Goal: Task Accomplishment & Management: Manage account settings

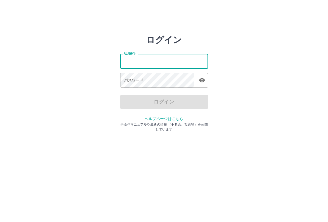
click at [186, 62] on input "社員番号" at bounding box center [164, 61] width 88 height 15
type input "*******"
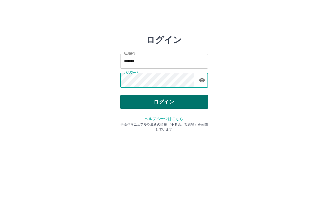
click at [172, 100] on button "ログイン" at bounding box center [164, 102] width 88 height 14
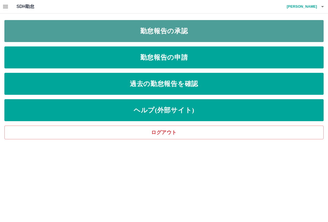
click at [187, 31] on link "勤怠報告の承認" at bounding box center [163, 31] width 319 height 22
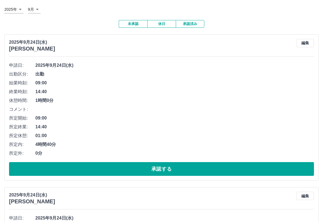
scroll to position [55, 0]
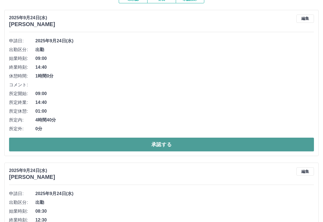
click at [165, 145] on button "承認する" at bounding box center [161, 145] width 305 height 14
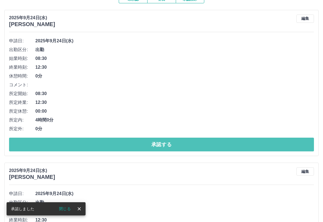
click at [165, 145] on button "承認する" at bounding box center [161, 145] width 305 height 14
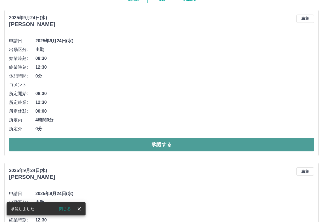
click at [166, 144] on button "承認する" at bounding box center [161, 145] width 305 height 14
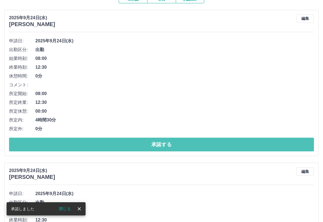
click at [166, 144] on button "承認する" at bounding box center [161, 145] width 305 height 14
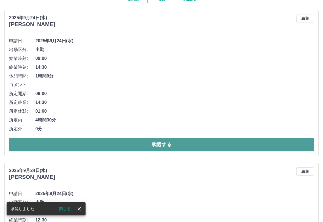
click at [166, 144] on button "承認する" at bounding box center [161, 145] width 305 height 14
click at [167, 143] on button "承認する" at bounding box center [161, 145] width 305 height 14
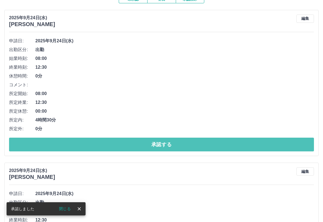
click at [167, 142] on button "承認する" at bounding box center [161, 145] width 305 height 14
click at [168, 142] on button "承認する" at bounding box center [161, 145] width 305 height 14
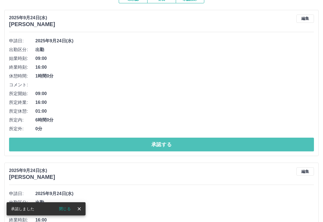
click at [168, 142] on button "承認する" at bounding box center [161, 145] width 305 height 14
click at [168, 143] on button "承認する" at bounding box center [161, 145] width 305 height 14
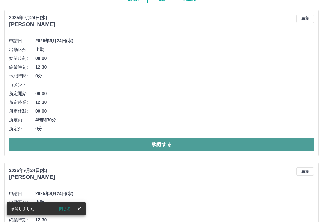
click at [168, 143] on button "承認する" at bounding box center [161, 145] width 305 height 14
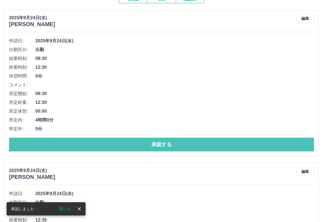
click at [168, 143] on button "承認する" at bounding box center [161, 145] width 305 height 14
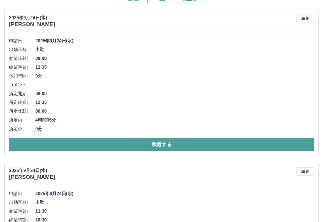
click at [164, 141] on button "承認する" at bounding box center [161, 145] width 305 height 14
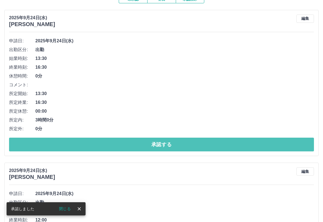
click at [164, 141] on button "承認する" at bounding box center [161, 145] width 305 height 14
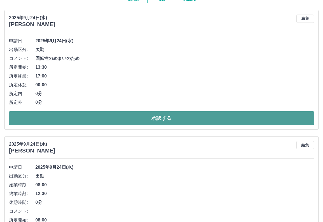
click at [159, 117] on button "承認する" at bounding box center [161, 118] width 305 height 14
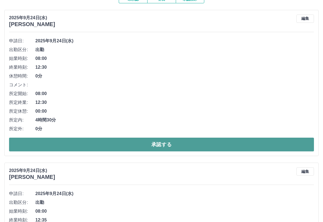
click at [164, 142] on button "承認する" at bounding box center [161, 145] width 305 height 14
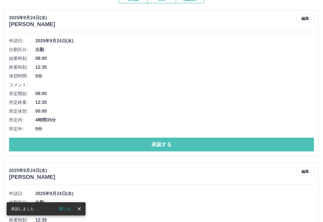
click at [165, 143] on button "承認する" at bounding box center [161, 145] width 305 height 14
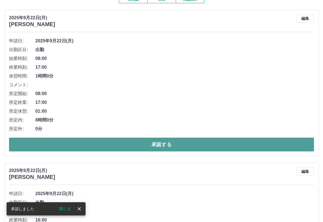
click at [165, 143] on button "承認する" at bounding box center [161, 145] width 305 height 14
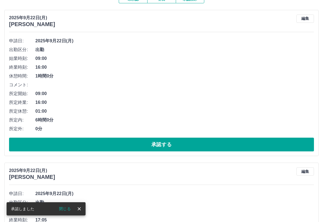
click at [165, 143] on button "承認する" at bounding box center [161, 145] width 305 height 14
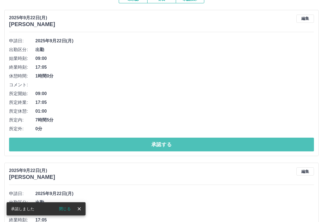
click at [165, 143] on button "承認する" at bounding box center [161, 145] width 305 height 14
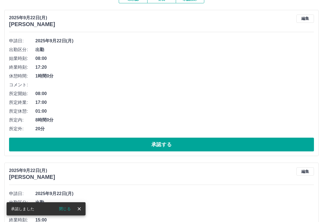
click at [165, 143] on button "承認する" at bounding box center [161, 145] width 305 height 14
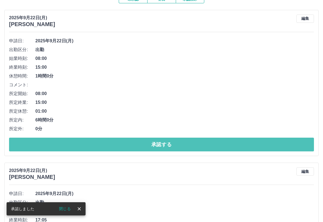
click at [165, 143] on button "承認する" at bounding box center [161, 145] width 305 height 14
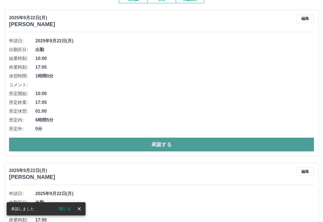
click at [165, 143] on button "承認する" at bounding box center [161, 145] width 305 height 14
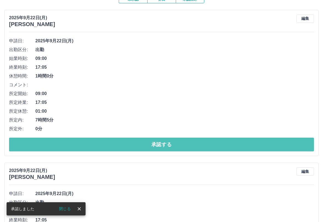
click at [165, 143] on button "承認する" at bounding box center [161, 145] width 305 height 14
click at [166, 143] on button "承認する" at bounding box center [161, 145] width 305 height 14
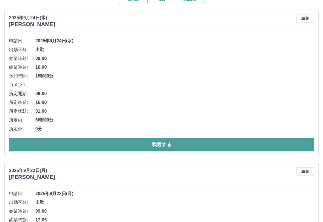
click at [166, 143] on button "承認する" at bounding box center [161, 145] width 305 height 14
click at [167, 143] on button "承認する" at bounding box center [161, 145] width 305 height 14
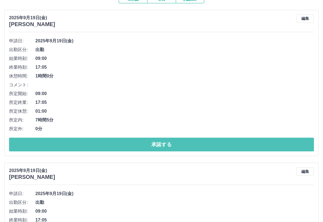
click at [167, 143] on button "承認する" at bounding box center [161, 145] width 305 height 14
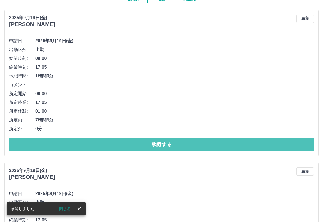
click at [167, 143] on button "承認する" at bounding box center [161, 145] width 305 height 14
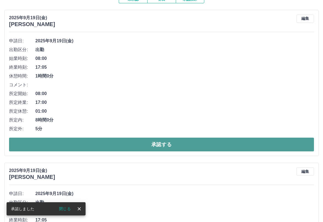
click at [168, 144] on button "承認する" at bounding box center [161, 145] width 305 height 14
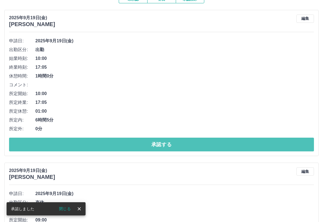
click at [168, 144] on button "承認する" at bounding box center [161, 145] width 305 height 14
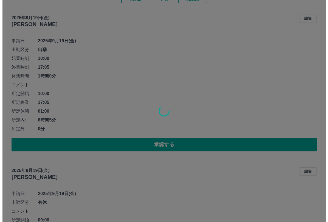
scroll to position [0, 0]
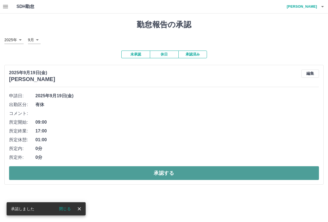
click at [171, 173] on button "承認する" at bounding box center [164, 173] width 310 height 14
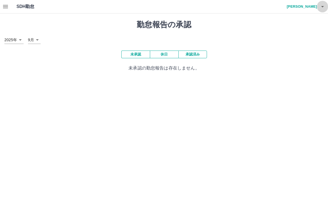
click at [324, 7] on icon "button" at bounding box center [322, 6] width 7 height 7
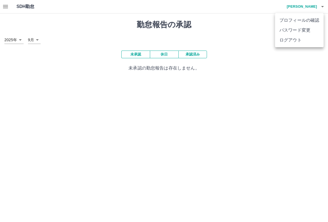
click at [304, 43] on li "ログアウト" at bounding box center [299, 40] width 49 height 10
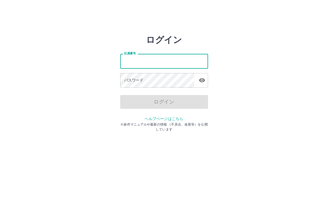
click at [166, 60] on input "社員番号" at bounding box center [164, 61] width 88 height 15
type input "*******"
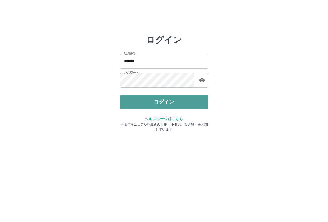
click at [158, 99] on button "ログイン" at bounding box center [164, 102] width 88 height 14
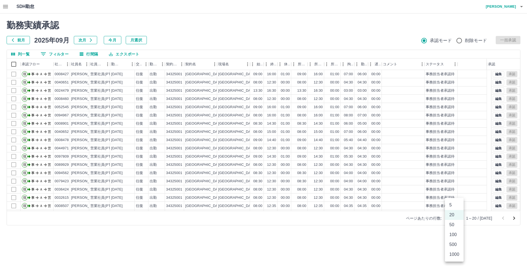
click at [328, 218] on body "SDH勤怠 [PERSON_NAME]実績承認 前月 [DATE] 次月 今月 月選択 承認モード 削除モード 一括承認 列一覧 0 フィルター 行間隔 エク…" at bounding box center [263, 116] width 527 height 232
click at [328, 222] on li "500" at bounding box center [454, 245] width 19 height 10
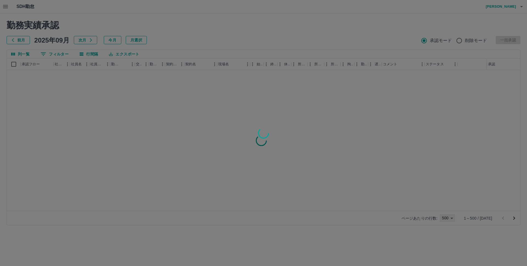
type input "***"
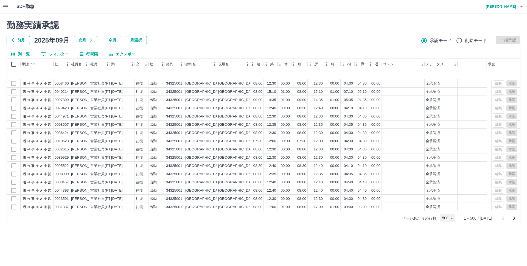
scroll to position [3977, 0]
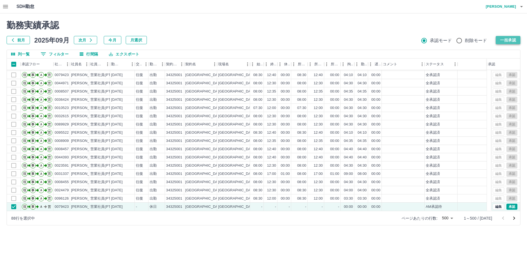
click at [328, 39] on button "一括承認" at bounding box center [508, 40] width 25 height 8
click at [328, 38] on button "一括承認" at bounding box center [508, 40] width 25 height 8
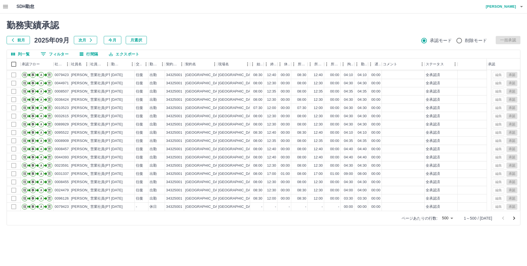
click at [328, 218] on icon "次のページへ" at bounding box center [514, 218] width 7 height 7
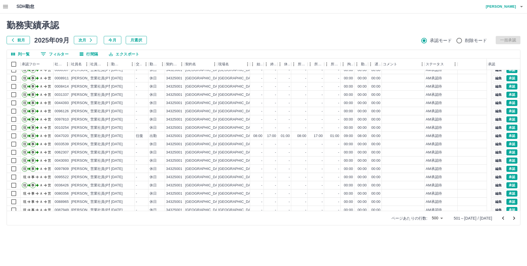
scroll to position [631, 0]
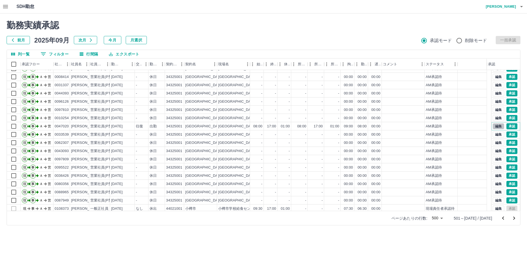
click at [328, 127] on button "編集" at bounding box center [499, 126] width 12 height 6
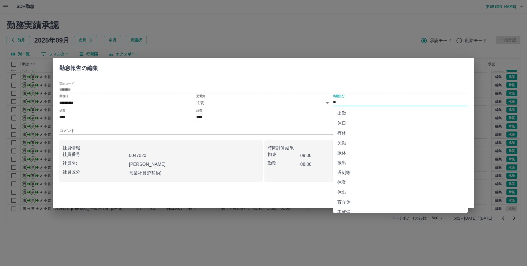
click at [328, 101] on input "**" at bounding box center [400, 102] width 135 height 7
click at [328, 122] on li "休日" at bounding box center [400, 123] width 135 height 10
type input "**"
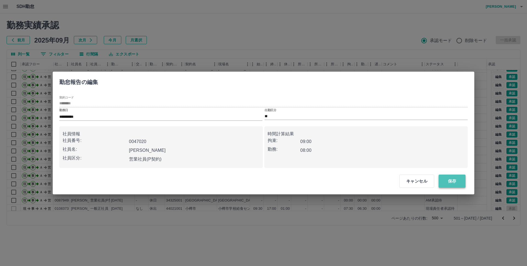
click at [328, 180] on button "保存" at bounding box center [452, 181] width 27 height 13
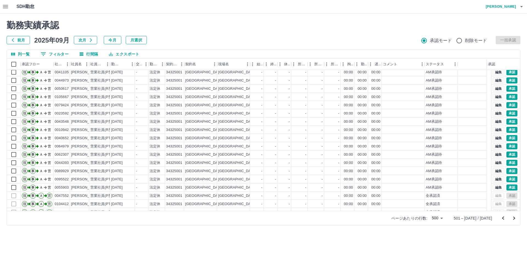
scroll to position [1479, 0]
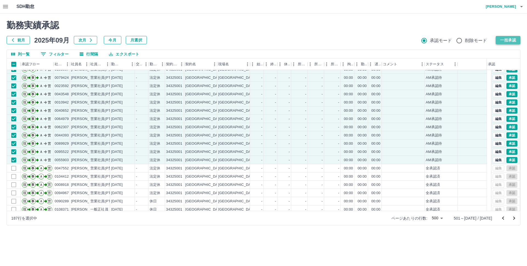
click at [328, 39] on button "一括承認" at bounding box center [508, 40] width 25 height 8
click at [328, 40] on button "一括承認" at bounding box center [508, 40] width 25 height 8
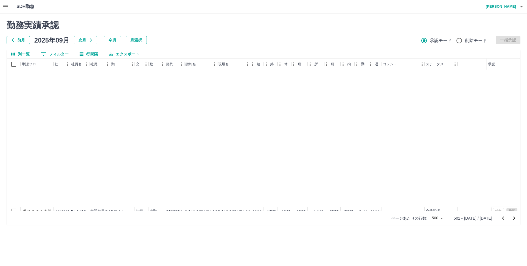
scroll to position [3977, 0]
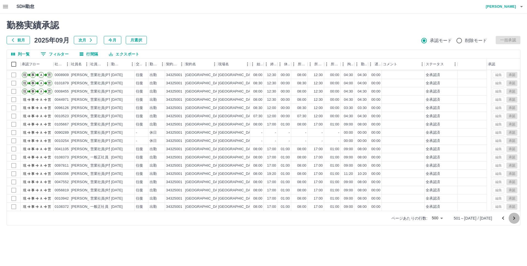
click at [328, 216] on icon "次のページへ" at bounding box center [514, 218] width 7 height 7
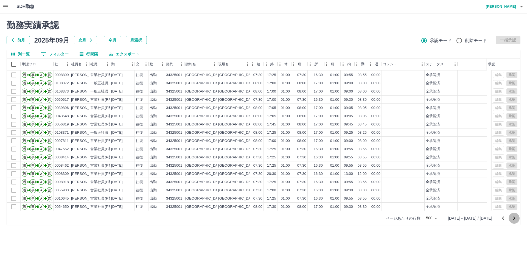
click at [328, 219] on icon "次のページへ" at bounding box center [514, 218] width 2 height 3
click at [328, 5] on icon "button" at bounding box center [521, 6] width 7 height 7
click at [328, 41] on li "ログアウト" at bounding box center [498, 40] width 49 height 10
